Goal: Navigation & Orientation: Understand site structure

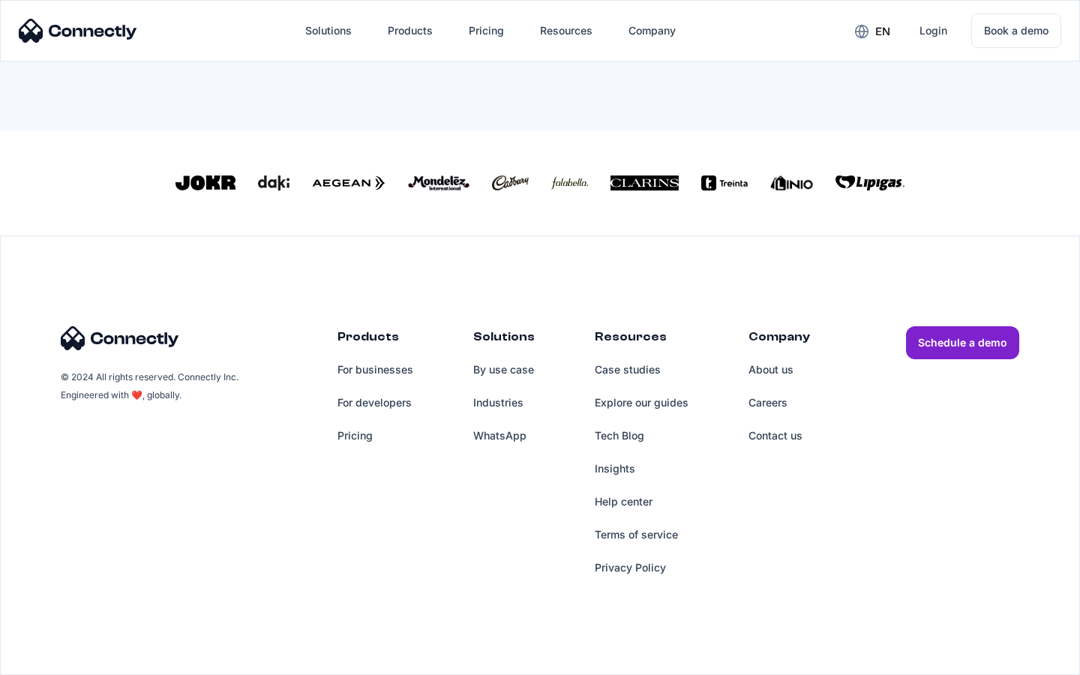
scroll to position [658, 0]
